Goal: Navigation & Orientation: Go to known website

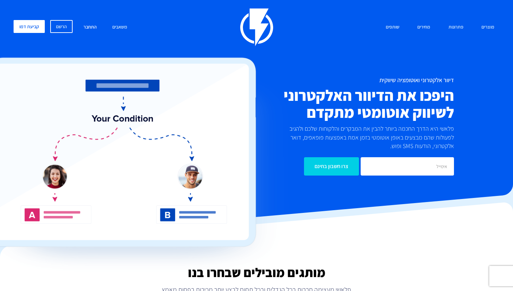
click at [89, 28] on link "התחבר" at bounding box center [89, 27] width 23 height 15
click at [90, 28] on link "התחבר" at bounding box center [89, 27] width 23 height 15
